Goal: Transaction & Acquisition: Book appointment/travel/reservation

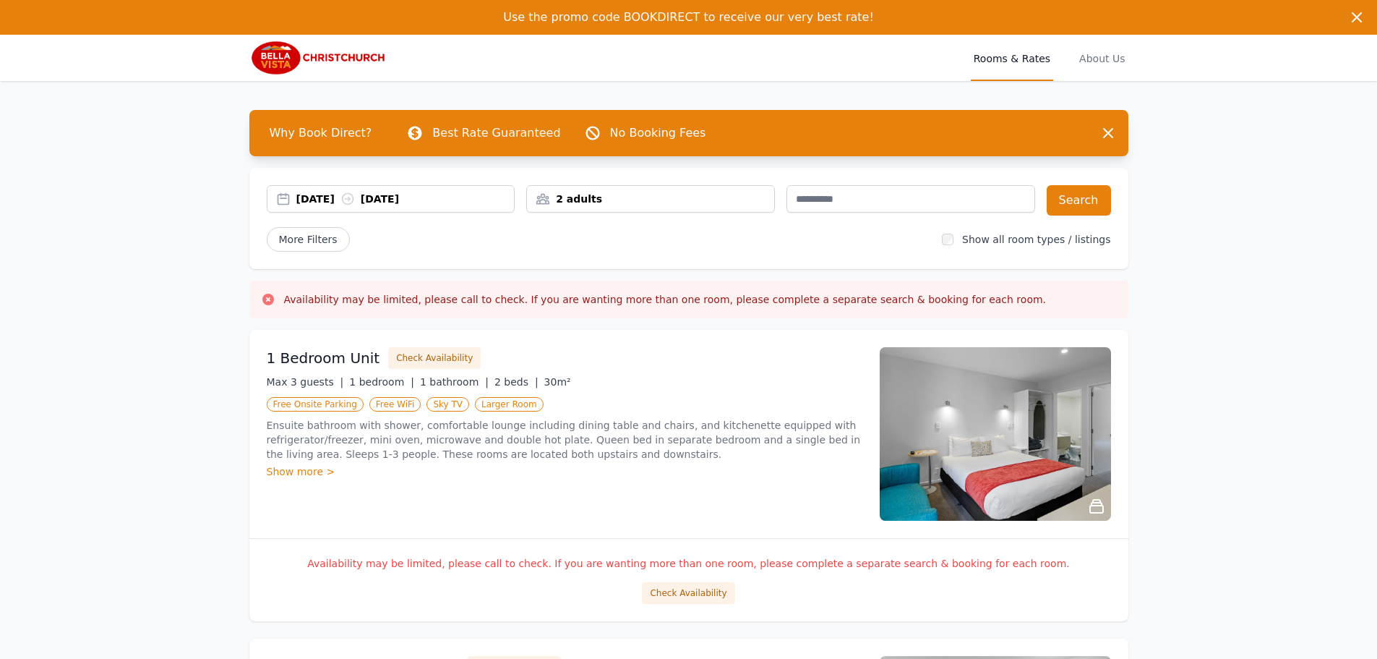
click at [325, 202] on div "[DATE] [DATE]" at bounding box center [405, 199] width 218 height 14
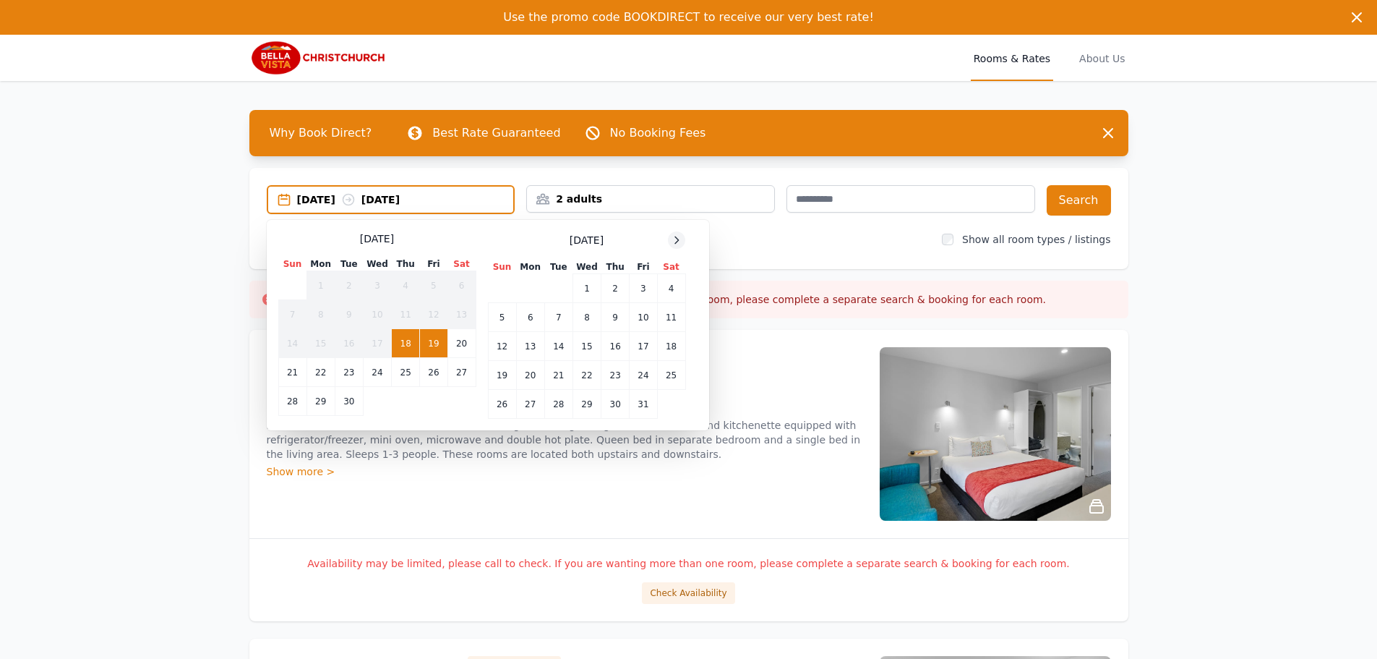
click at [671, 237] on icon at bounding box center [677, 240] width 12 height 12
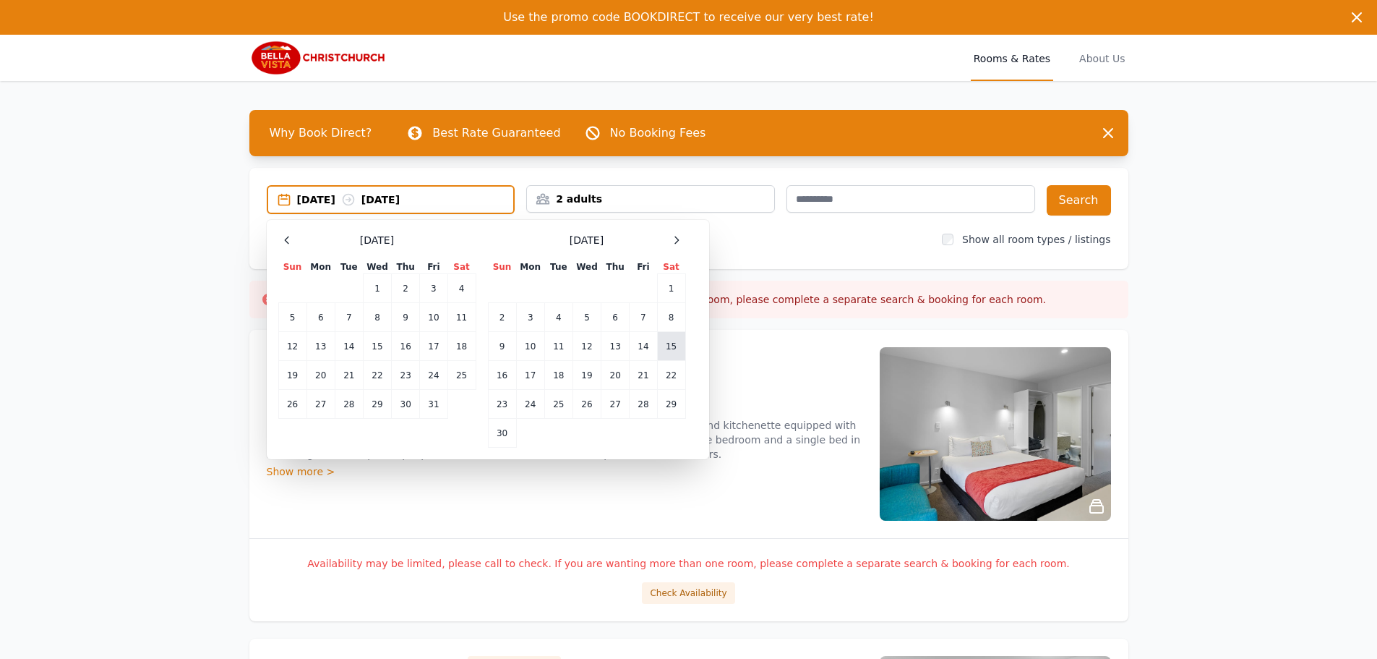
click at [678, 341] on td "15" at bounding box center [671, 346] width 28 height 29
click at [518, 376] on td "17" at bounding box center [530, 375] width 28 height 29
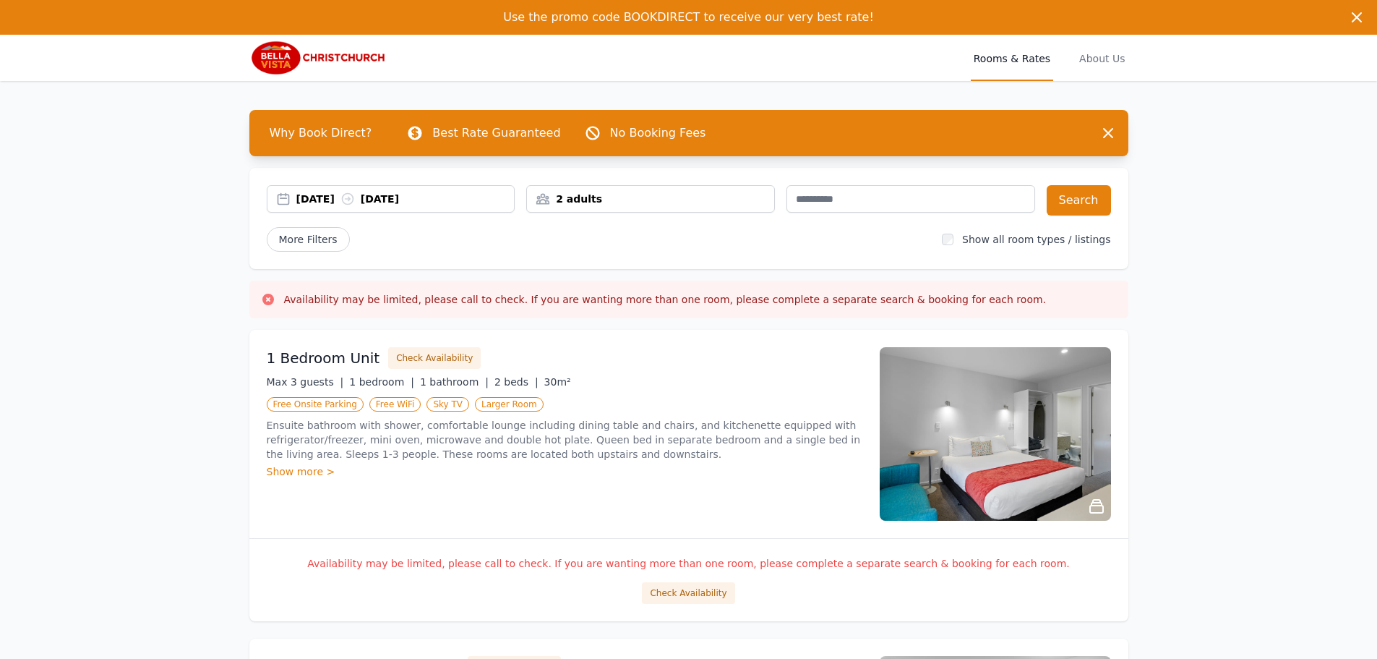
click at [603, 202] on div "2 adults" at bounding box center [650, 199] width 247 height 14
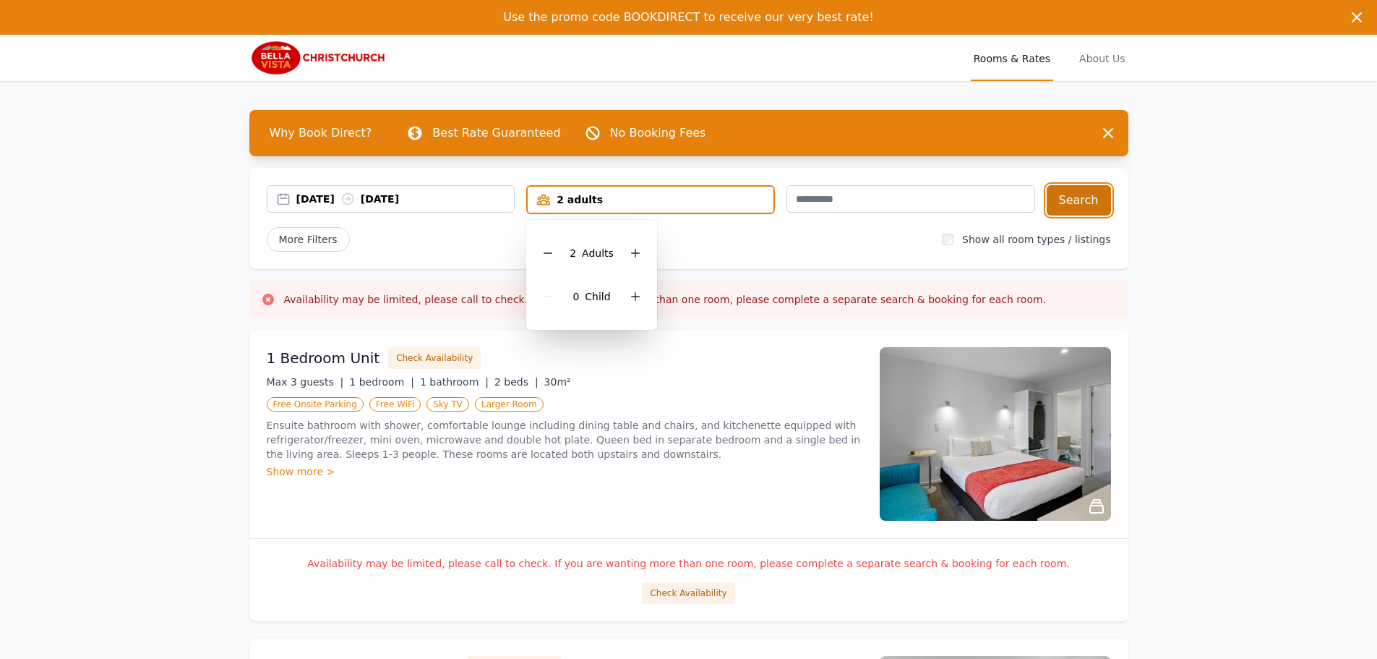
click at [1081, 197] on button "Search" at bounding box center [1079, 200] width 64 height 30
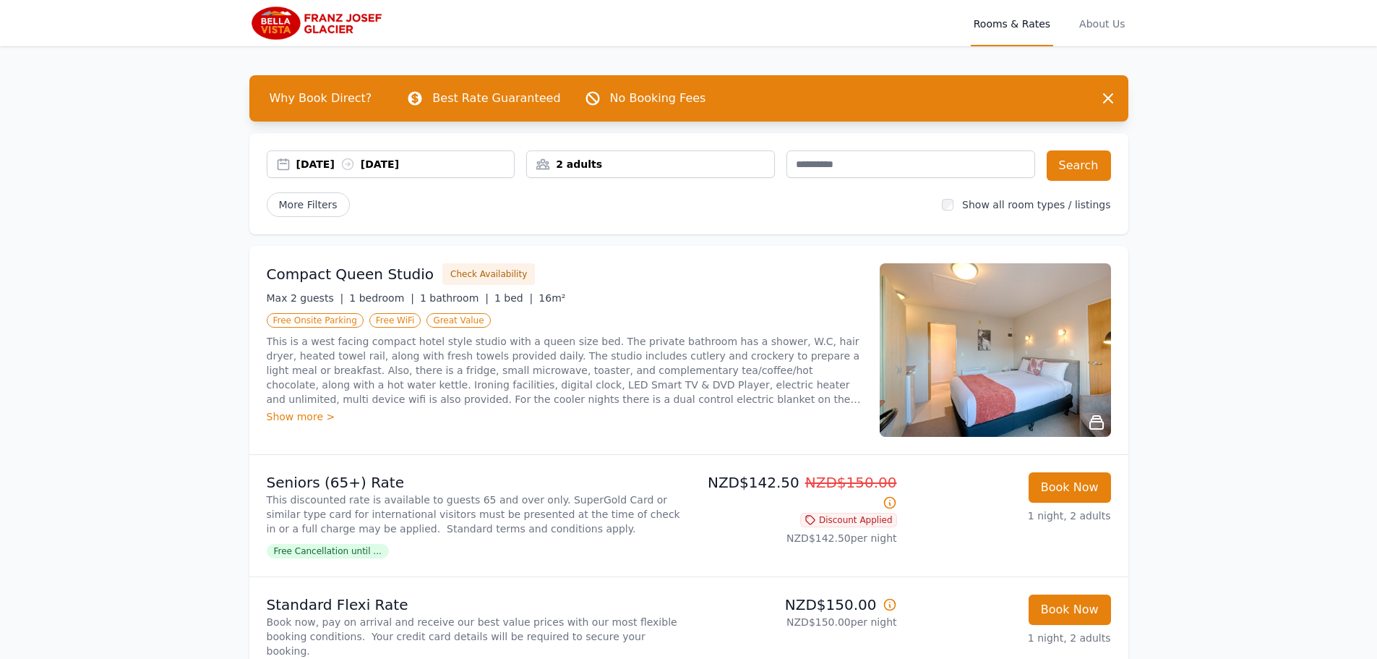
click at [325, 168] on div "[DATE] [DATE]" at bounding box center [405, 164] width 218 height 14
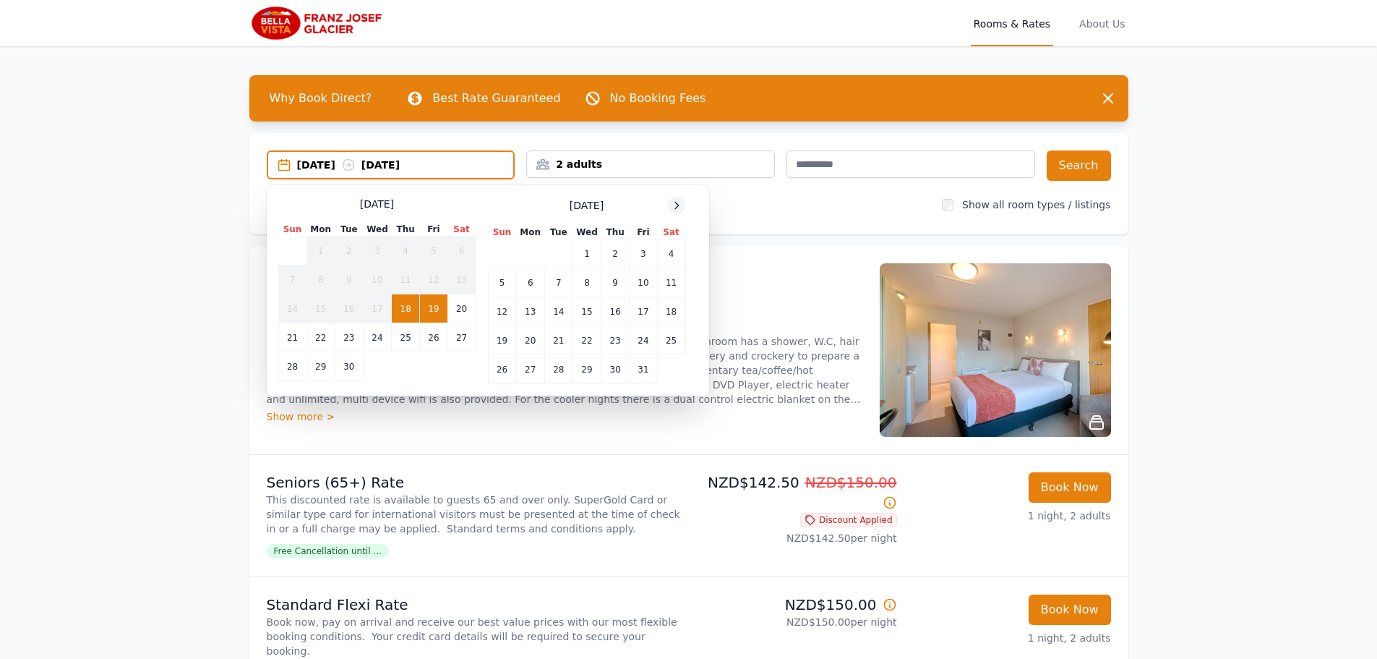
click at [677, 205] on icon at bounding box center [677, 206] width 12 height 12
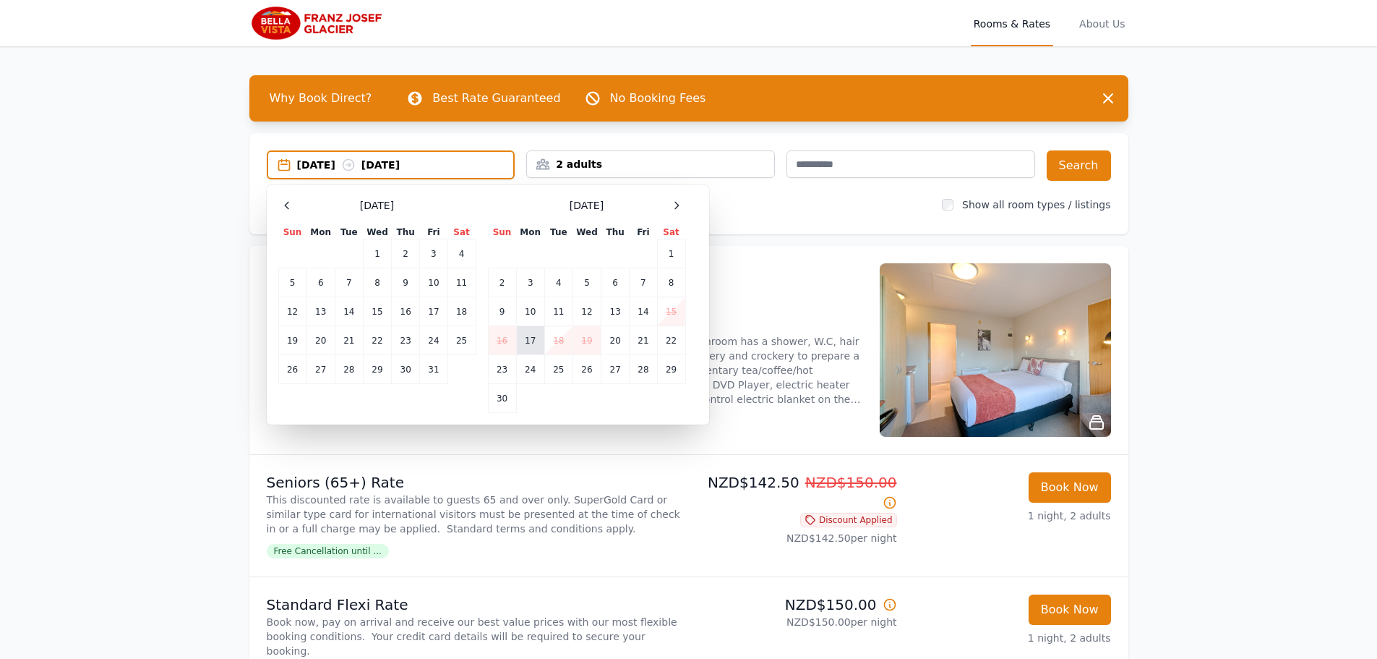
click at [537, 341] on td "17" at bounding box center [530, 340] width 28 height 29
click at [560, 342] on td "18" at bounding box center [558, 340] width 28 height 29
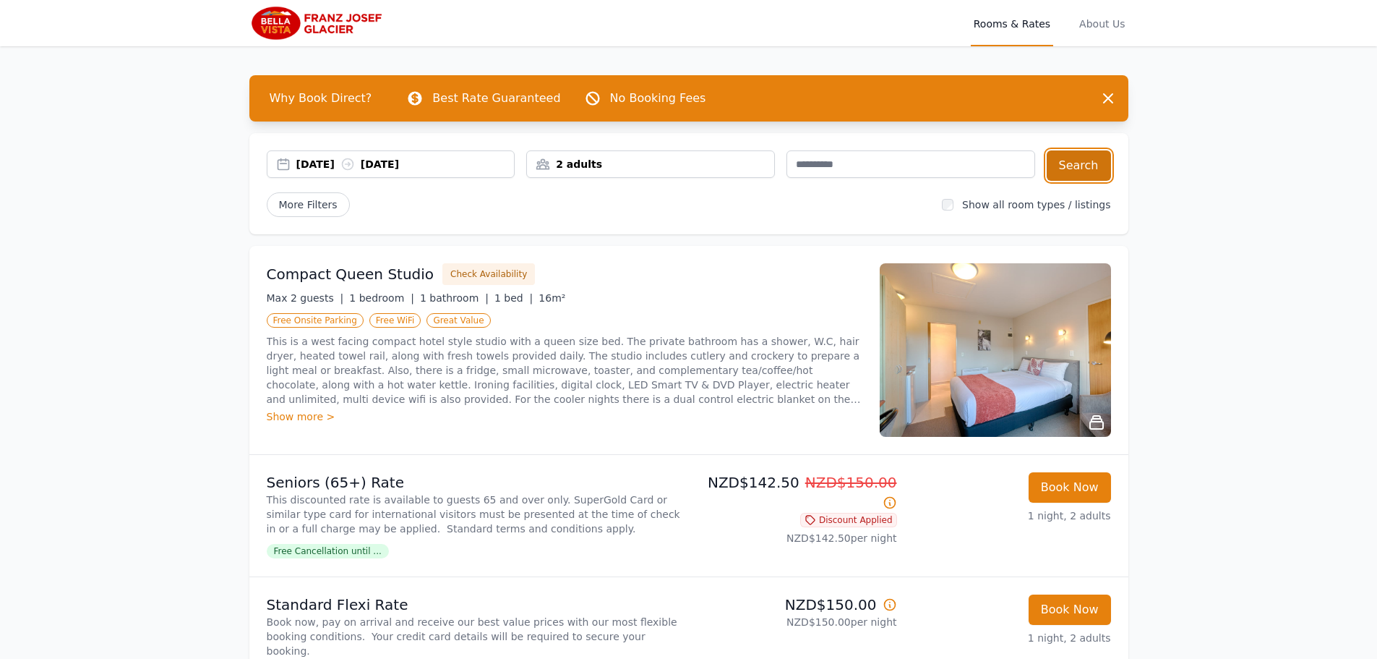
click at [1087, 167] on button "Search" at bounding box center [1079, 165] width 64 height 30
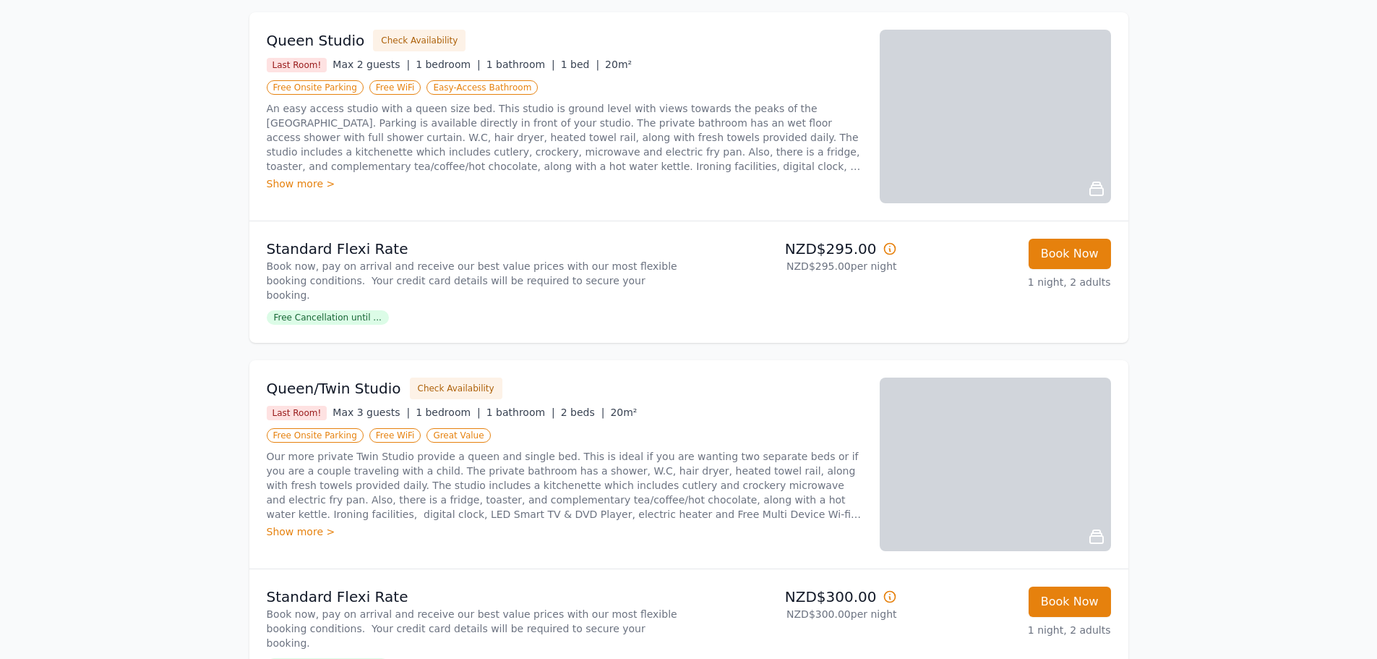
scroll to position [506, 0]
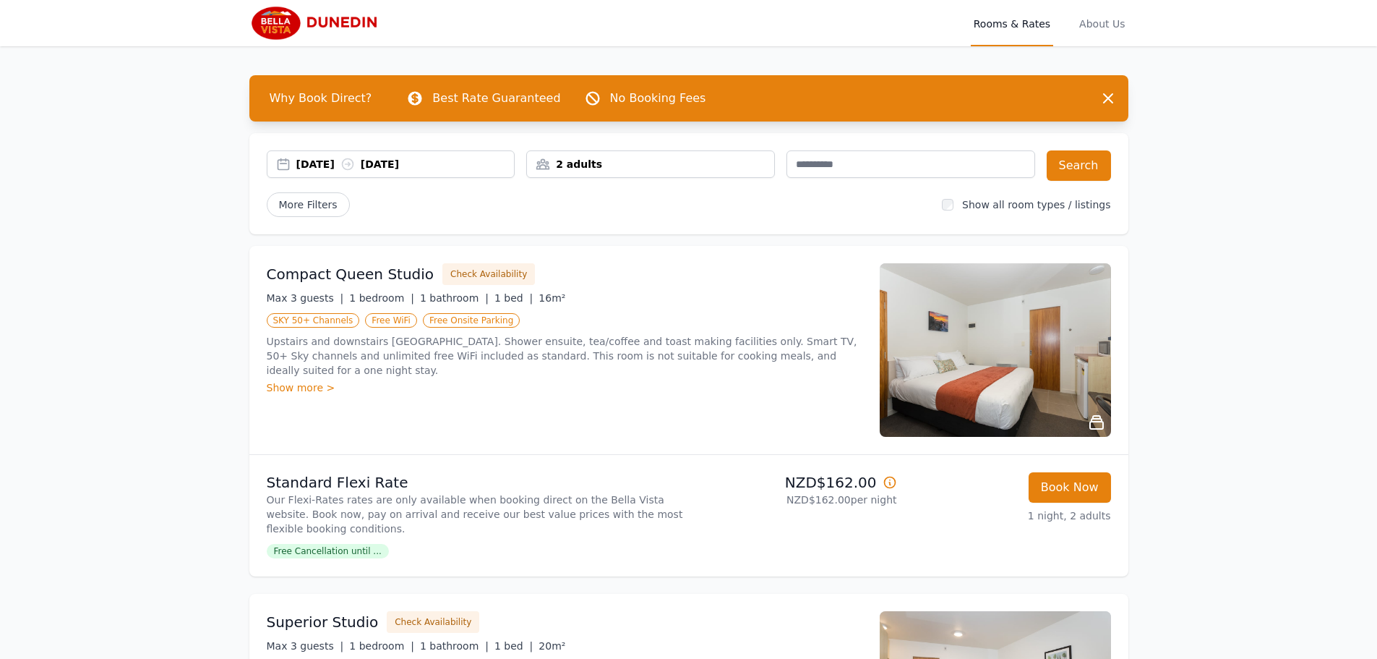
click at [322, 166] on div "[DATE] [DATE]" at bounding box center [405, 164] width 218 height 14
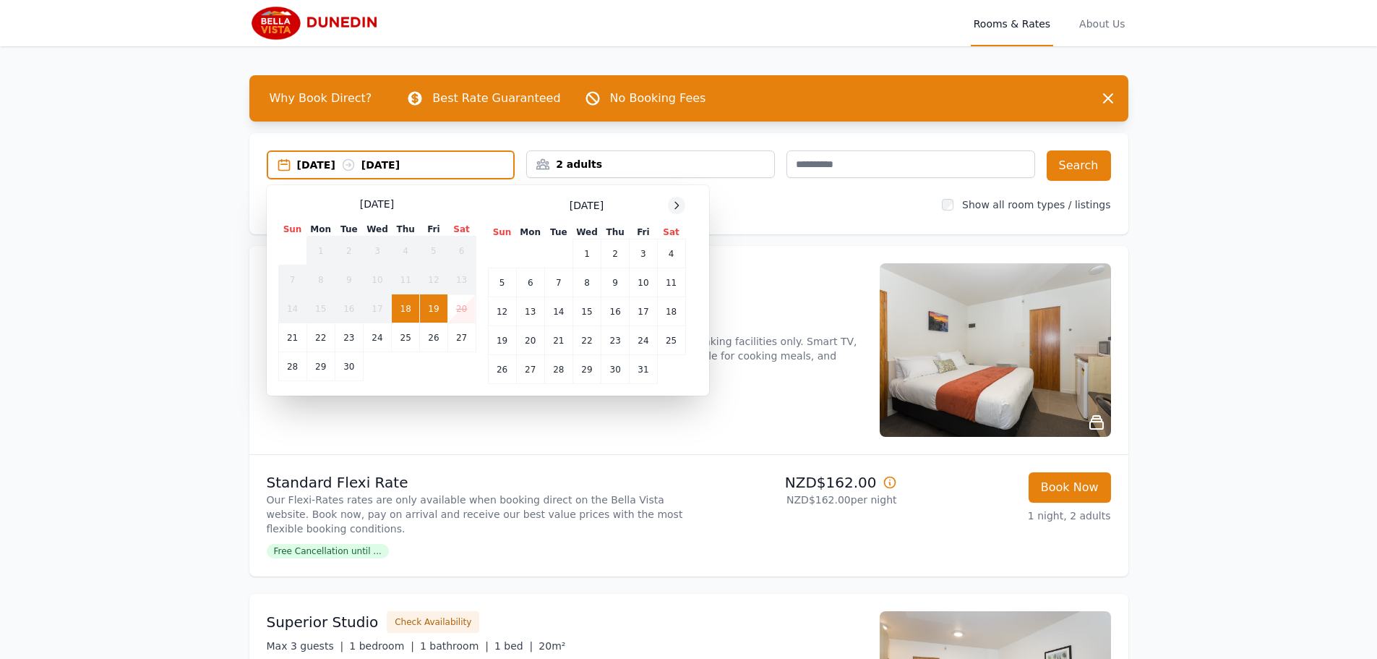
click at [674, 203] on icon at bounding box center [677, 206] width 12 height 12
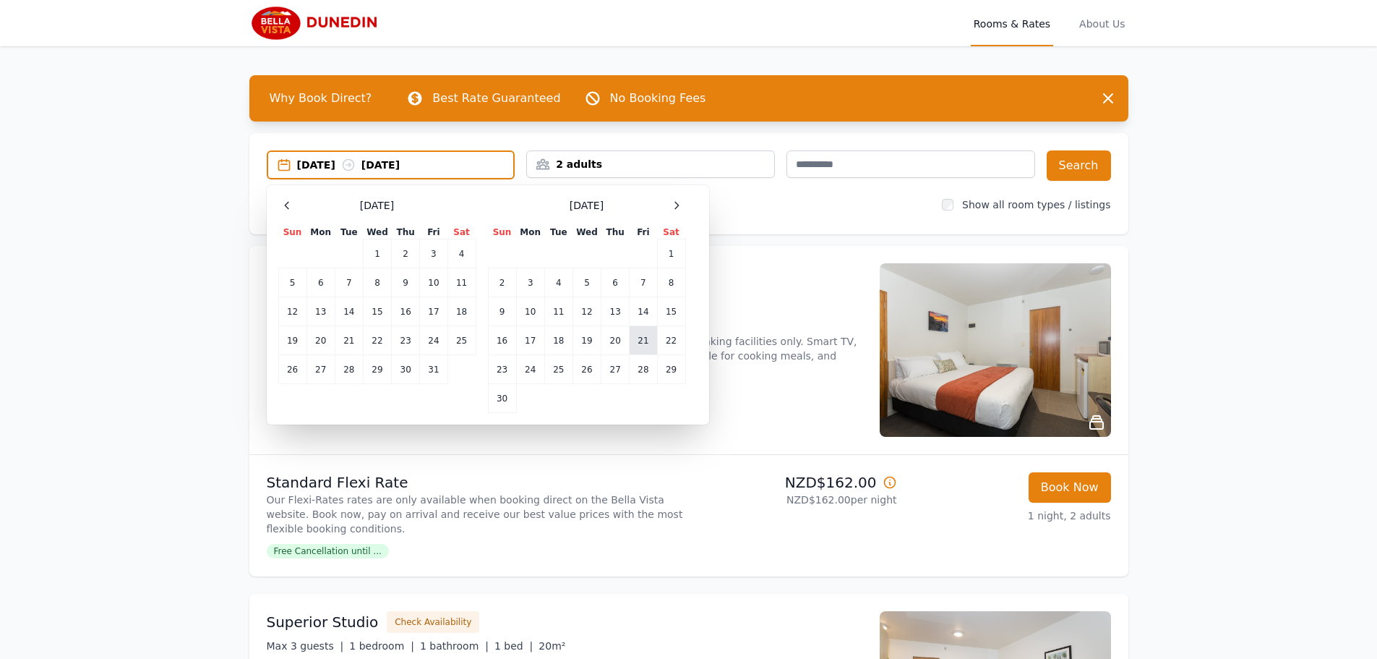
click at [644, 343] on td "21" at bounding box center [643, 340] width 27 height 29
click at [677, 340] on td "22" at bounding box center [671, 340] width 28 height 29
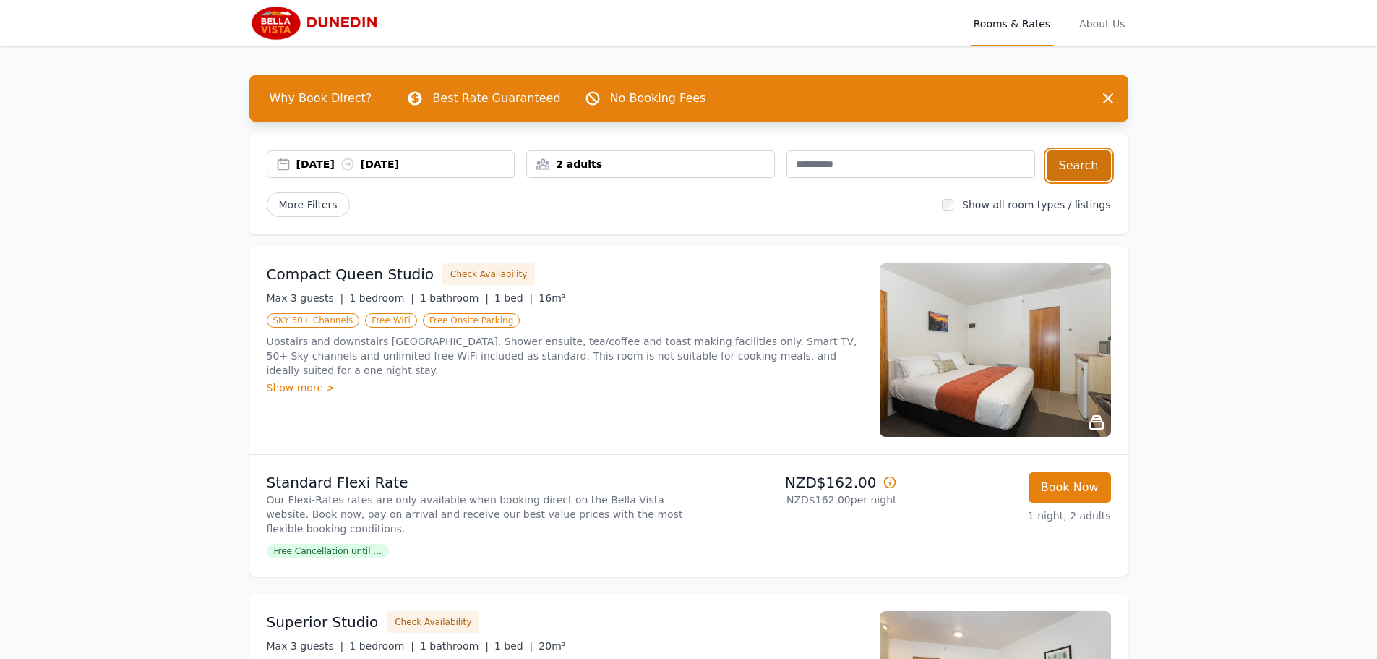
click at [1096, 168] on button "Search" at bounding box center [1079, 165] width 64 height 30
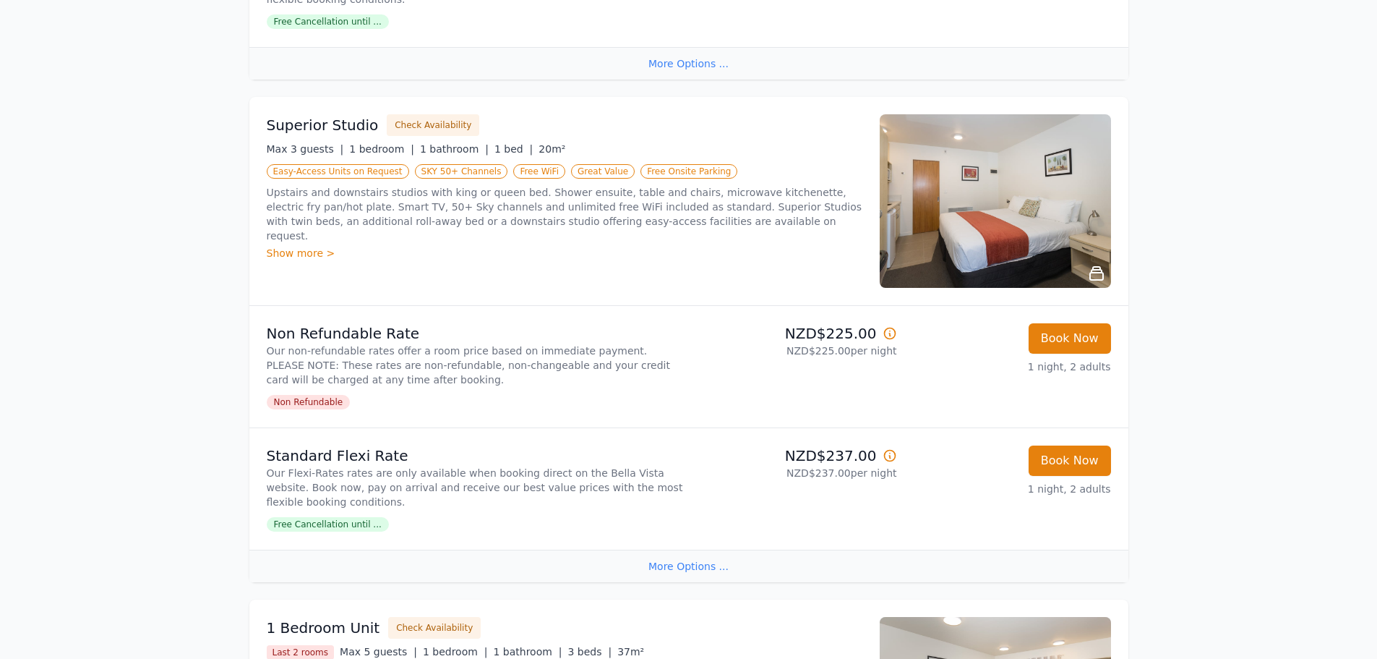
scroll to position [626, 0]
